Goal: Task Accomplishment & Management: Manage account settings

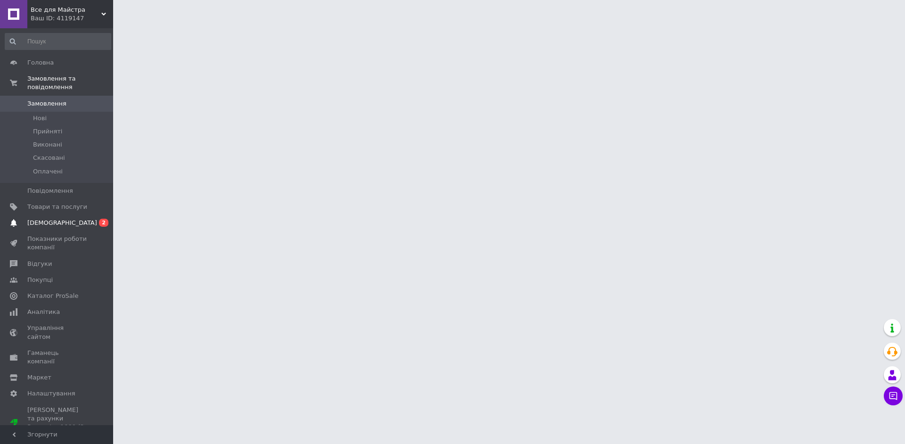
click at [69, 219] on link "[DEMOGRAPHIC_DATA] 0 2" at bounding box center [58, 223] width 116 height 16
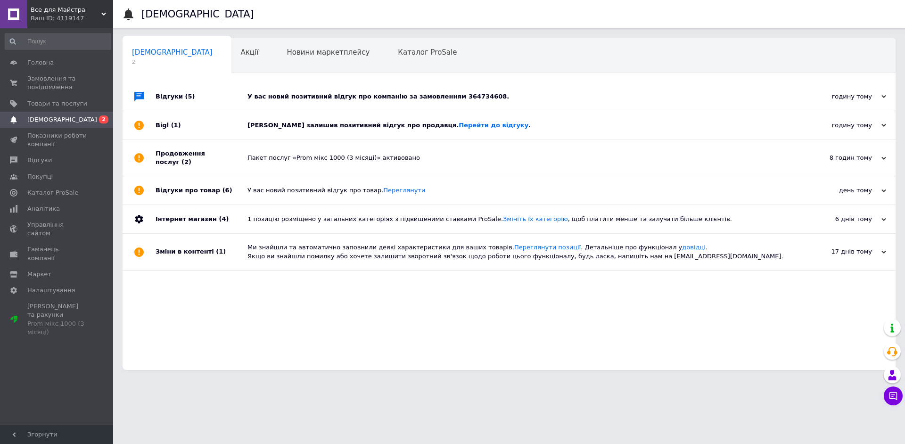
click at [319, 120] on div "[PERSON_NAME] залишив позитивний відгук про продавця. Перейти до відгуку ." at bounding box center [520, 125] width 545 height 28
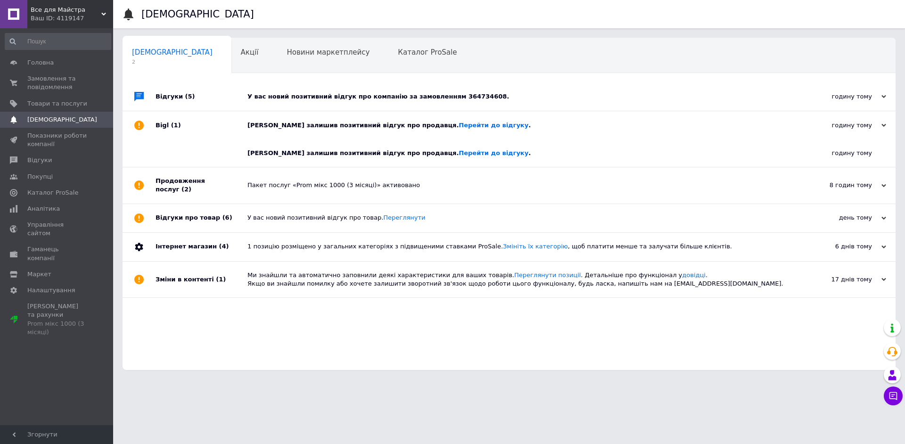
click at [333, 101] on div "У вас новий позитивний відгук про компанію за замовленням 364734608." at bounding box center [520, 97] width 545 height 28
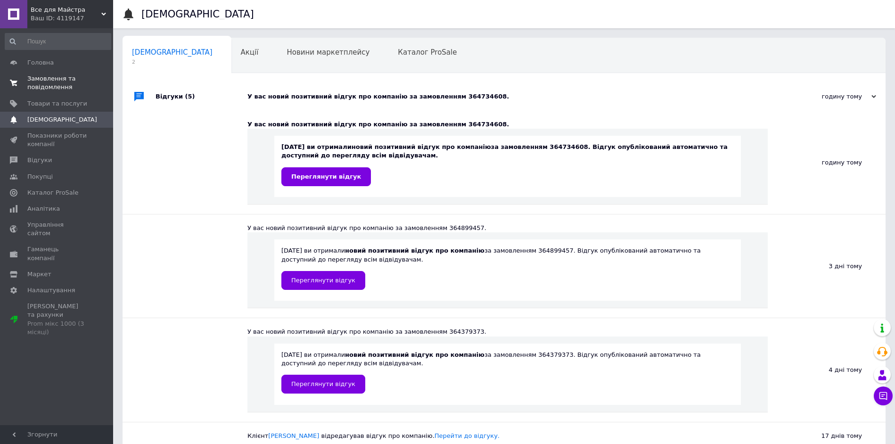
click at [45, 89] on span "Замовлення та повідомлення" at bounding box center [57, 83] width 60 height 17
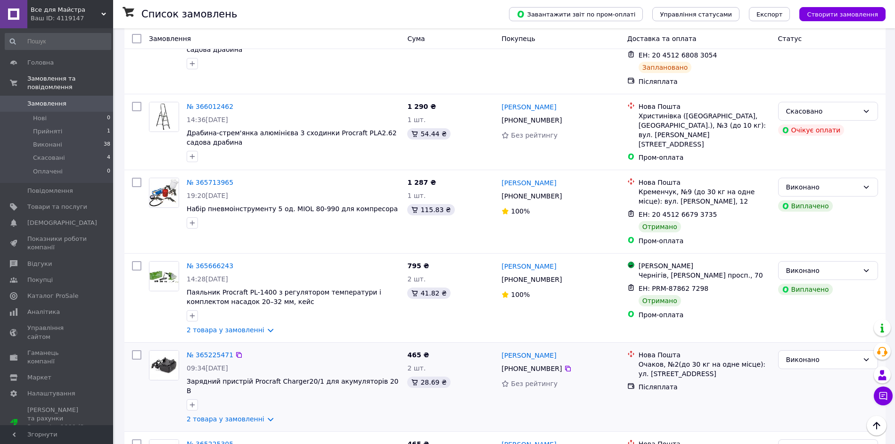
scroll to position [59, 0]
